Goal: Communication & Community: Share content

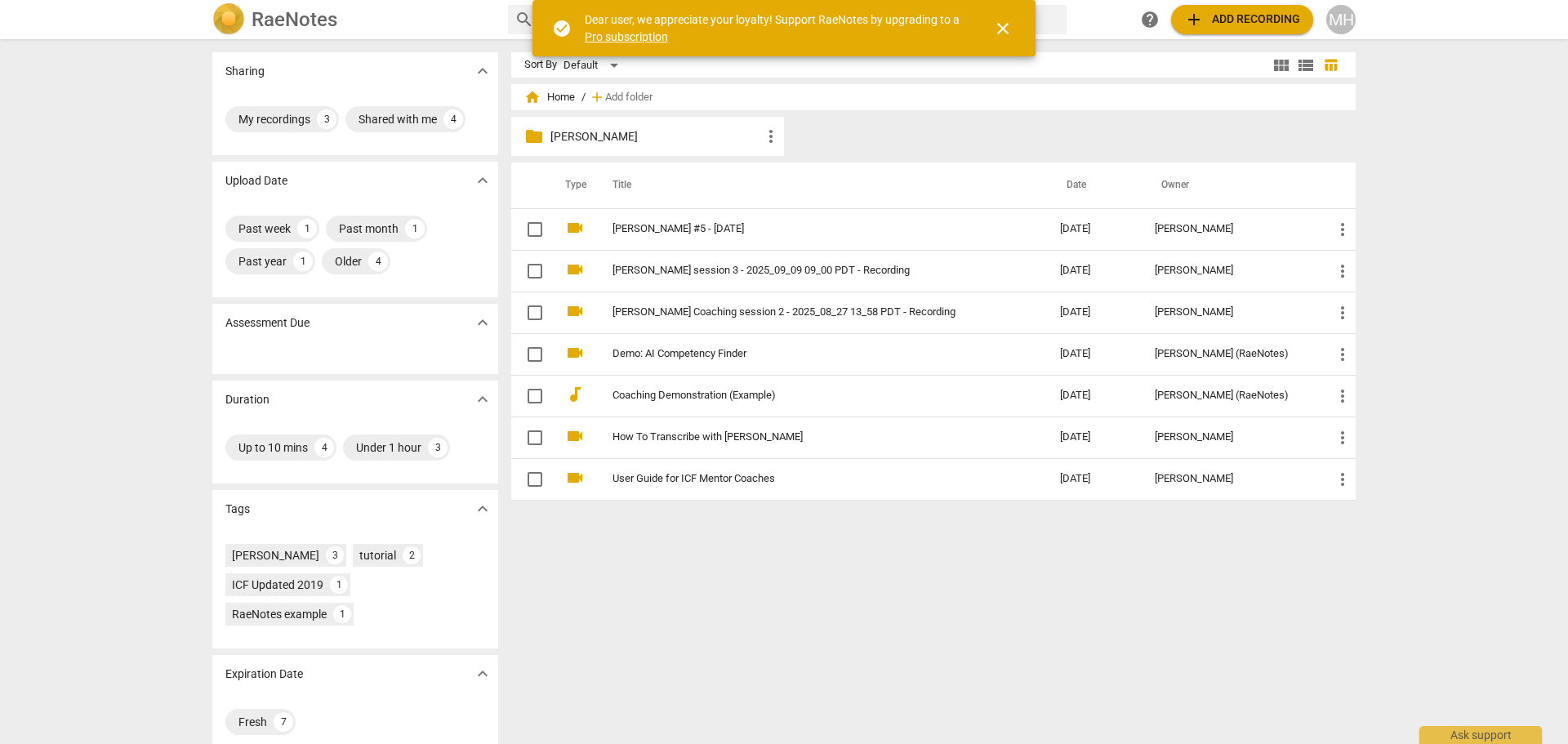
click at [805, 593] on div "Sort By Default view_module view_list table_chart home Home / add Add folder fo…" at bounding box center [940, 391] width 858 height 679
click at [993, 26] on span "close" at bounding box center [1003, 29] width 20 height 20
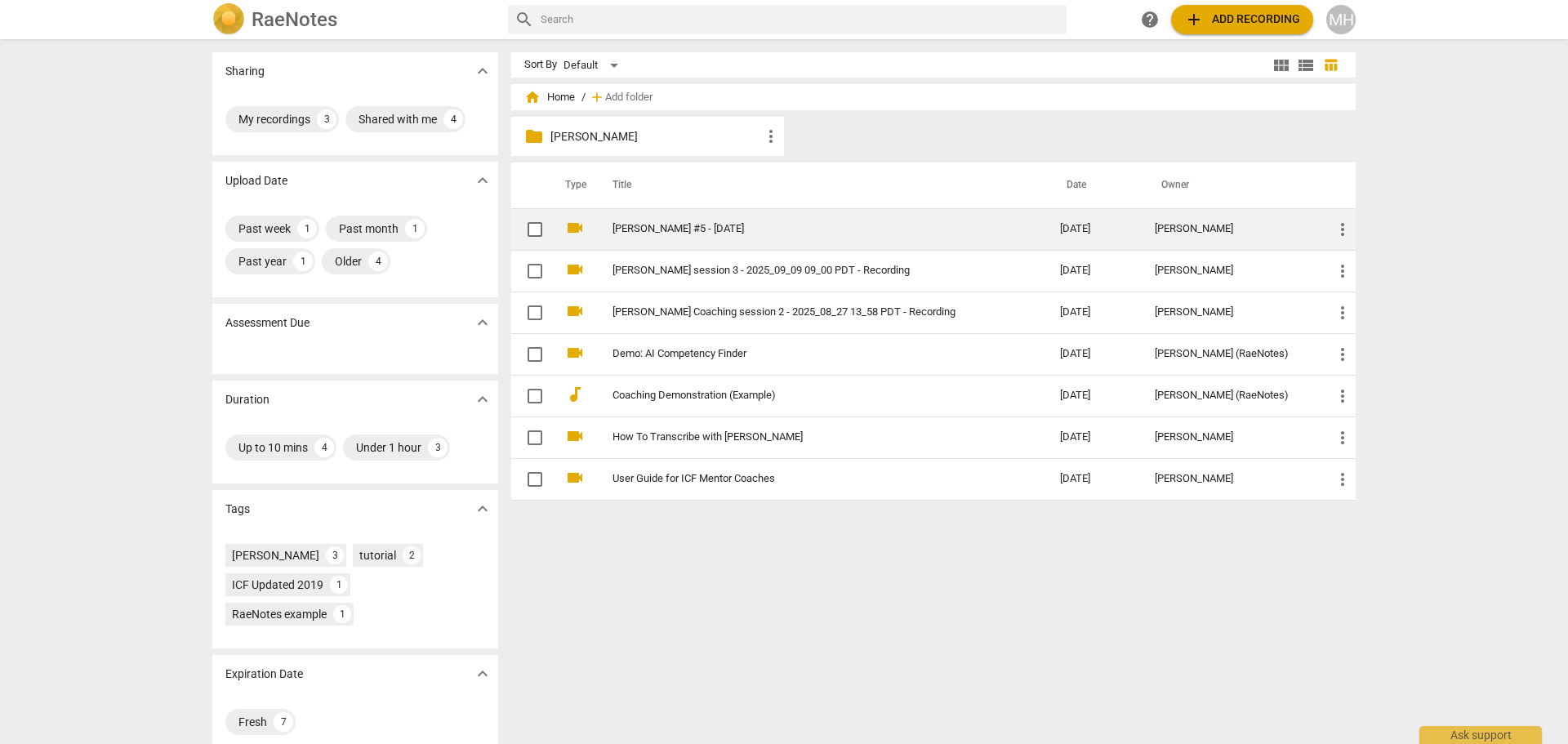
click at [648, 235] on link "[PERSON_NAME] #5 - [DATE]" at bounding box center [806, 229] width 388 height 12
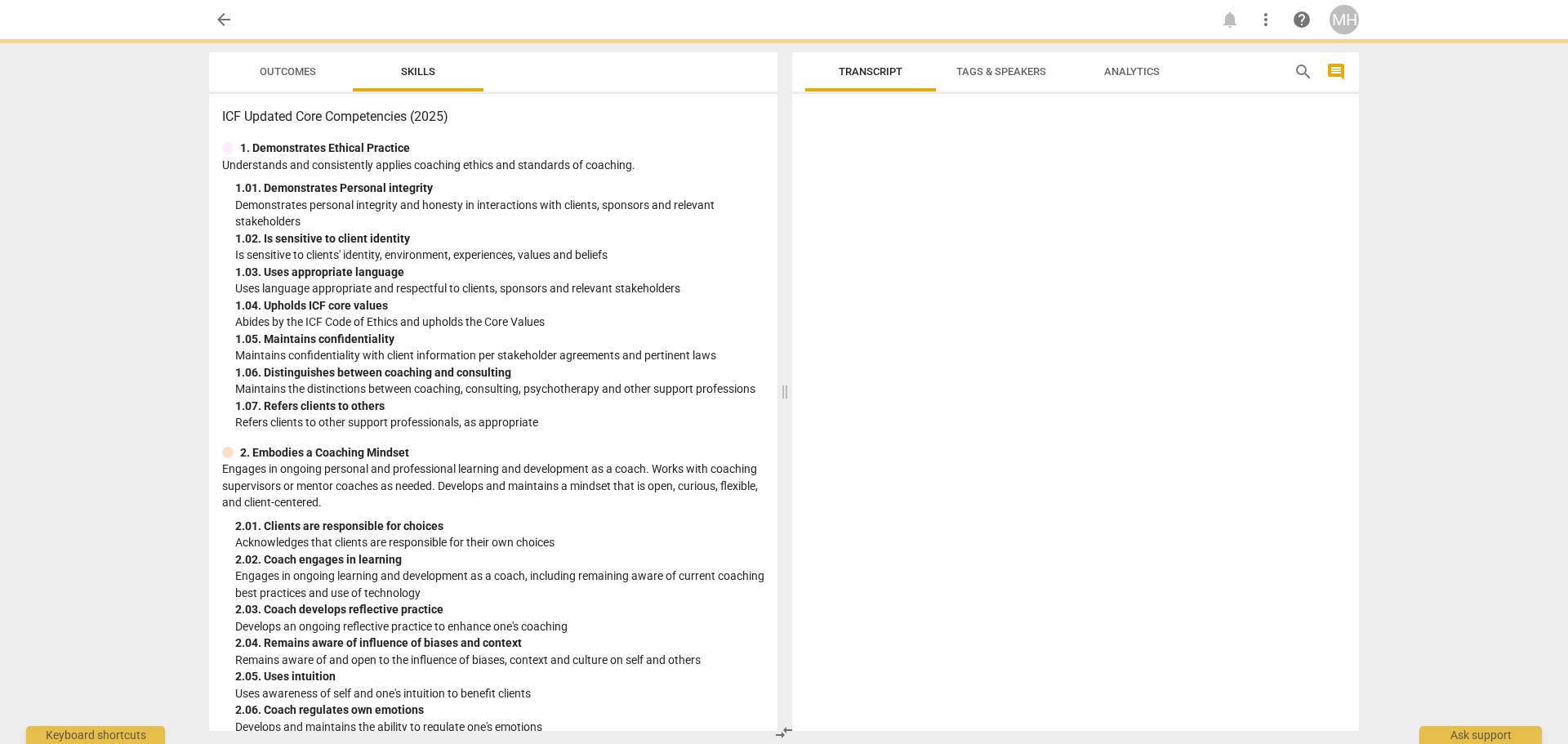
click at [648, 235] on div "1. 02. Is sensitive to client identity" at bounding box center [500, 239] width 529 height 17
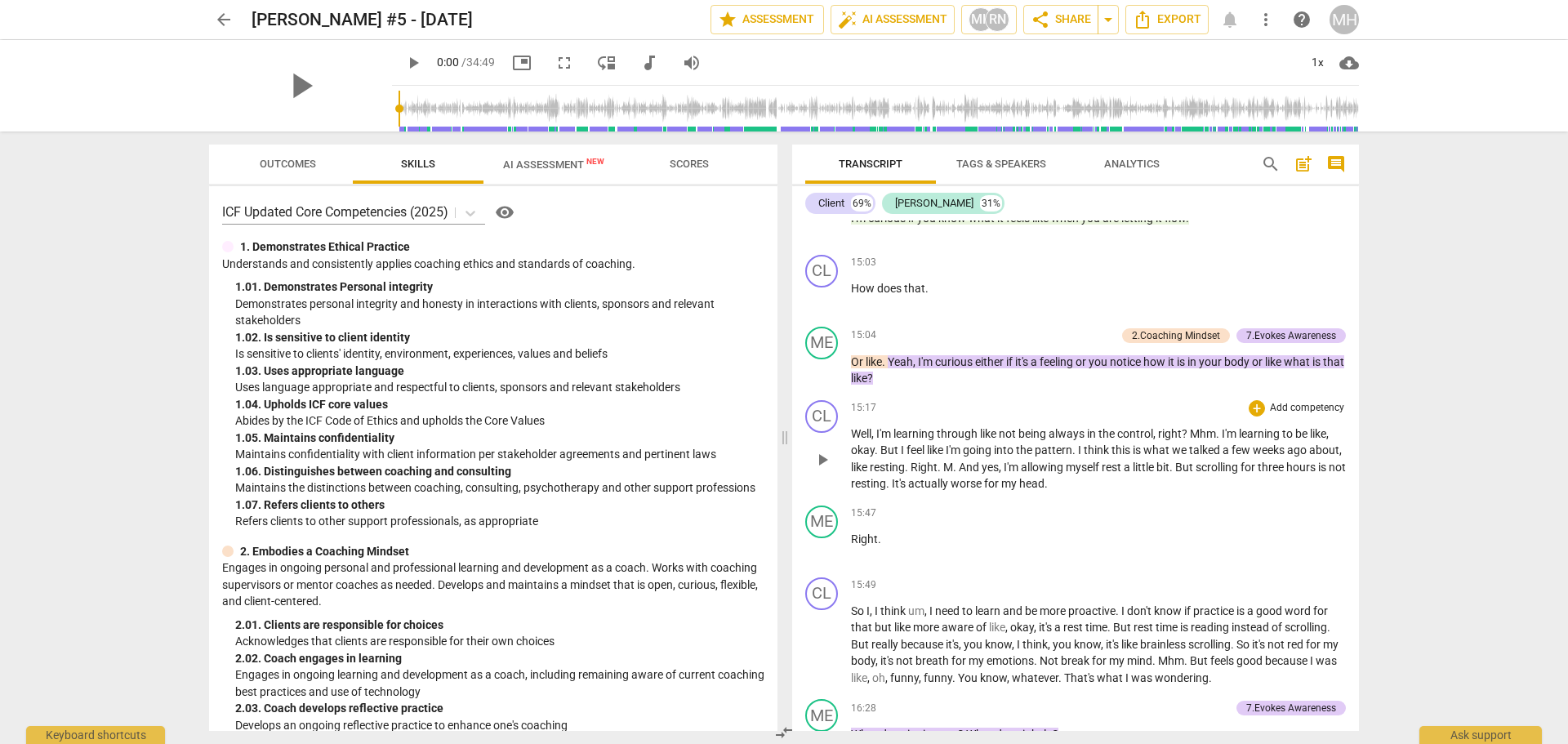
scroll to position [3676, 0]
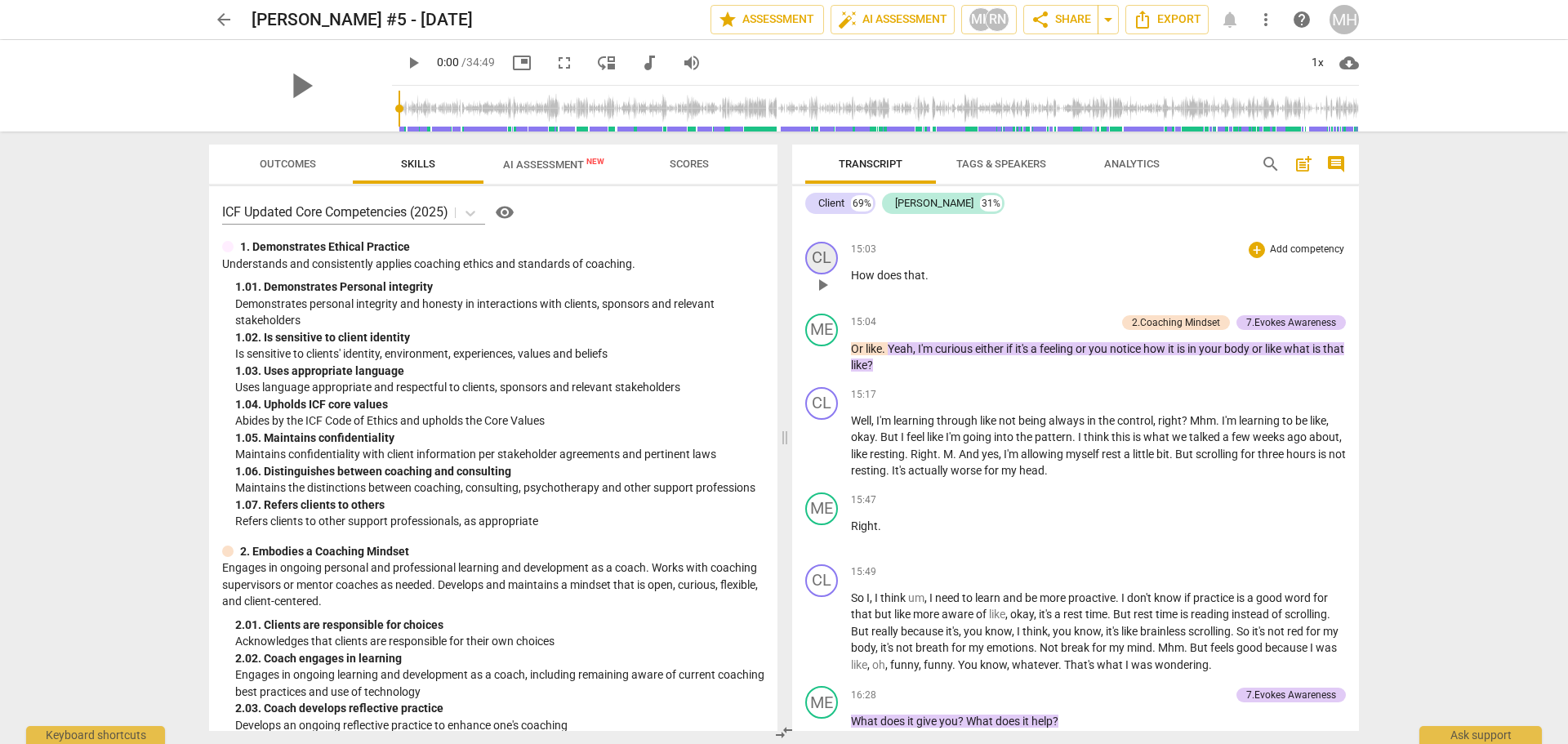
click at [829, 274] on div "CL" at bounding box center [821, 259] width 33 height 33
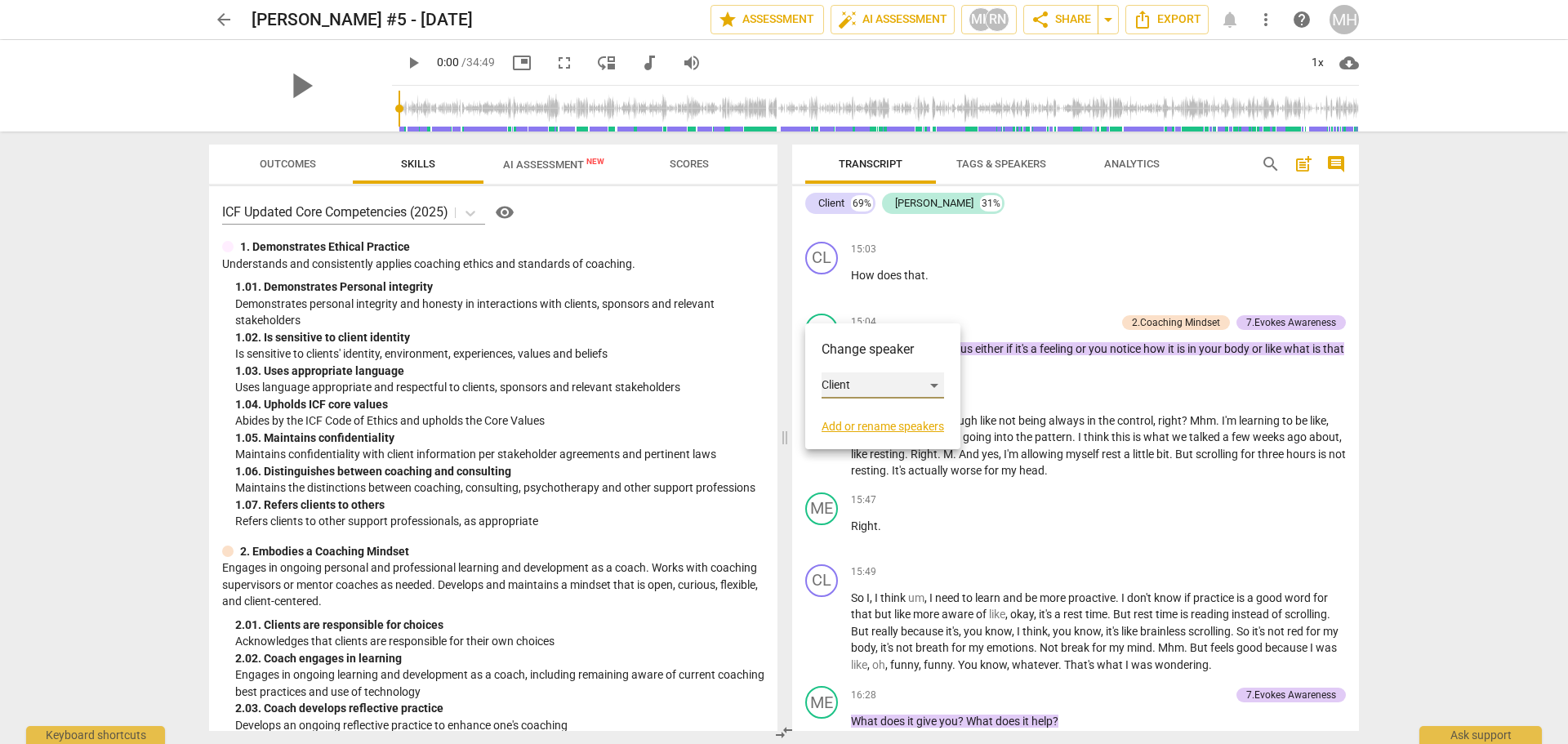
click at [830, 384] on div "Client" at bounding box center [882, 386] width 122 height 26
click at [831, 417] on li "[PERSON_NAME]" at bounding box center [883, 417] width 124 height 31
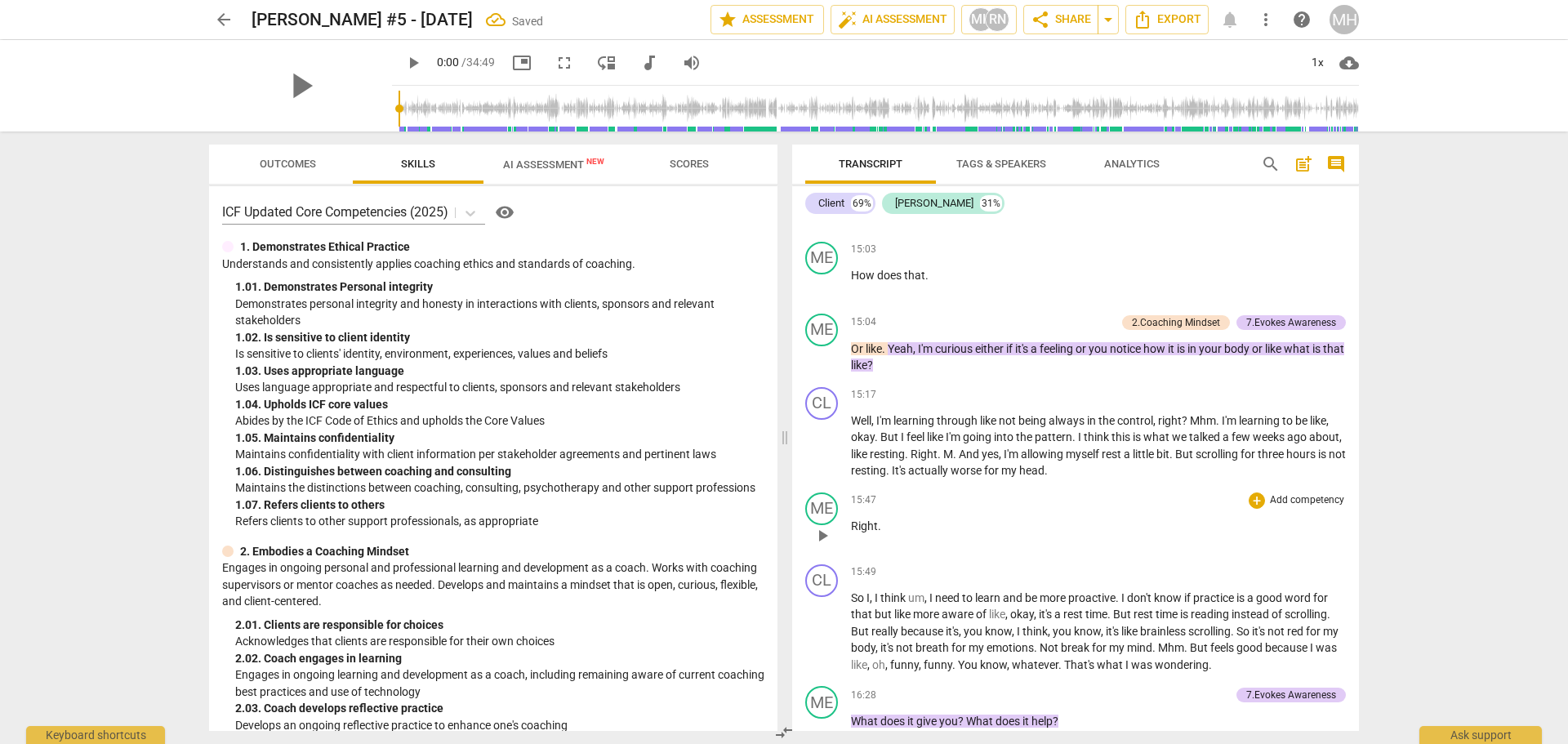
click at [1014, 558] on div "ME play_arrow pause 15:47 + Add competency keyboard_arrow_right Right ." at bounding box center [1076, 522] width 567 height 72
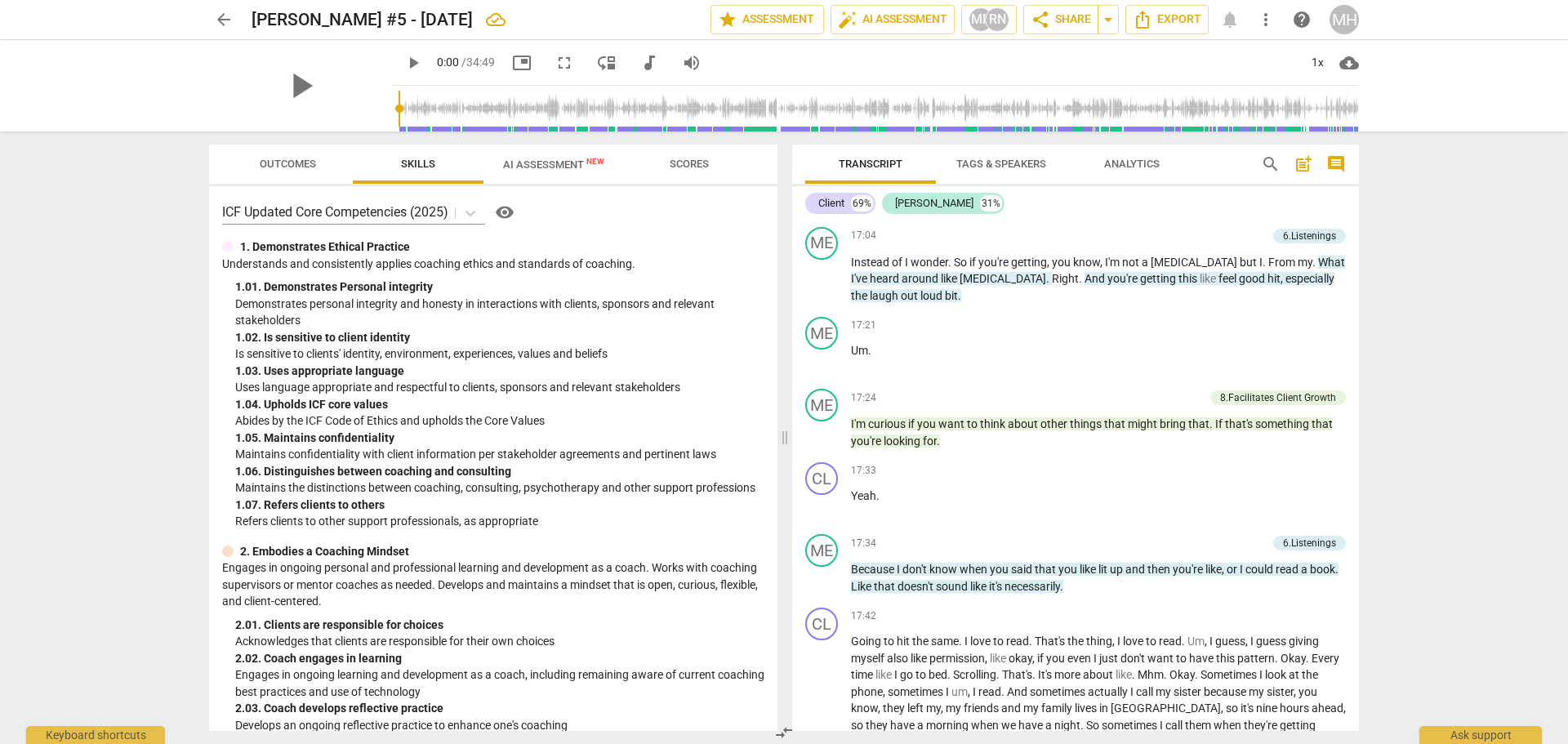
scroll to position [3840, 0]
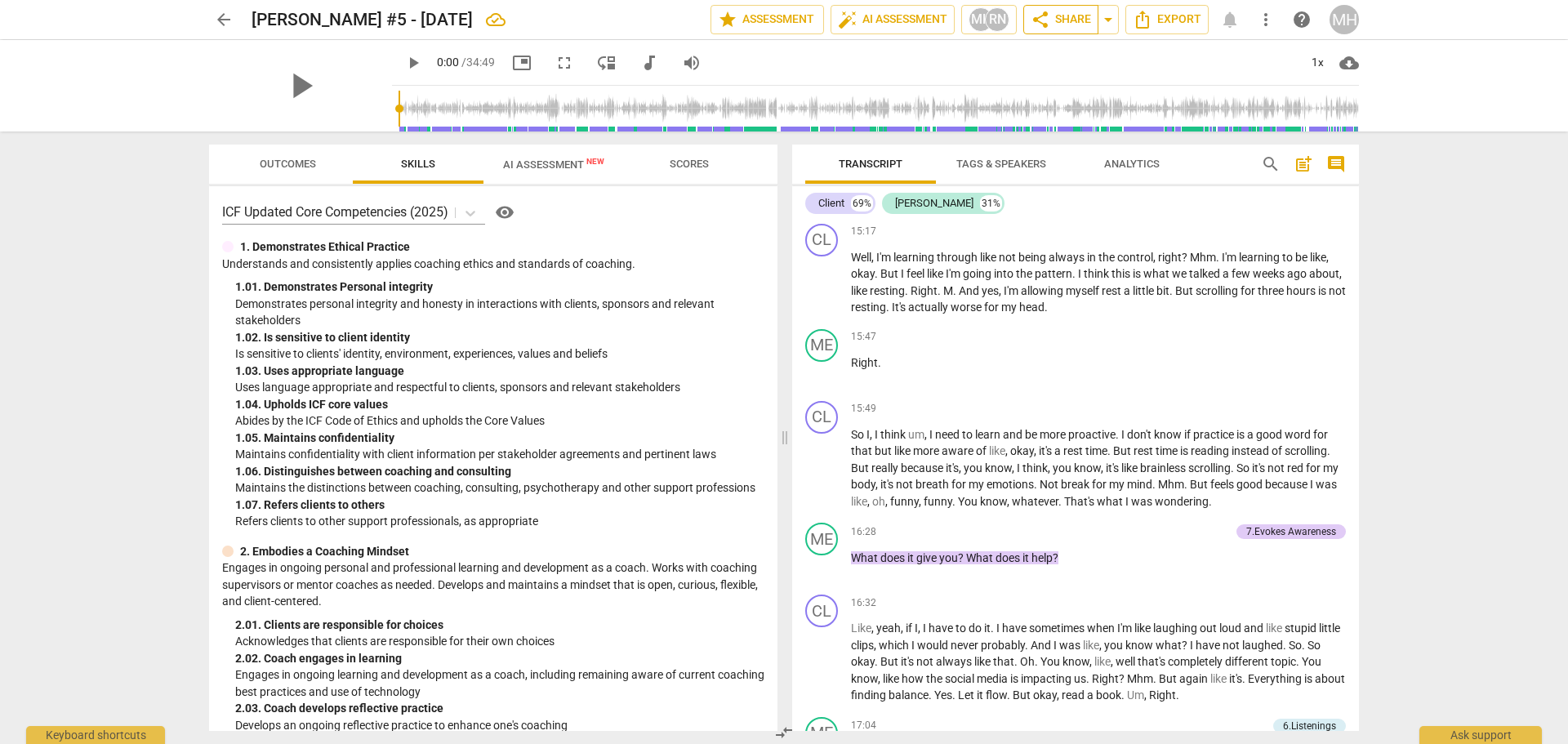
click at [1056, 23] on span "share Share" at bounding box center [1060, 20] width 60 height 20
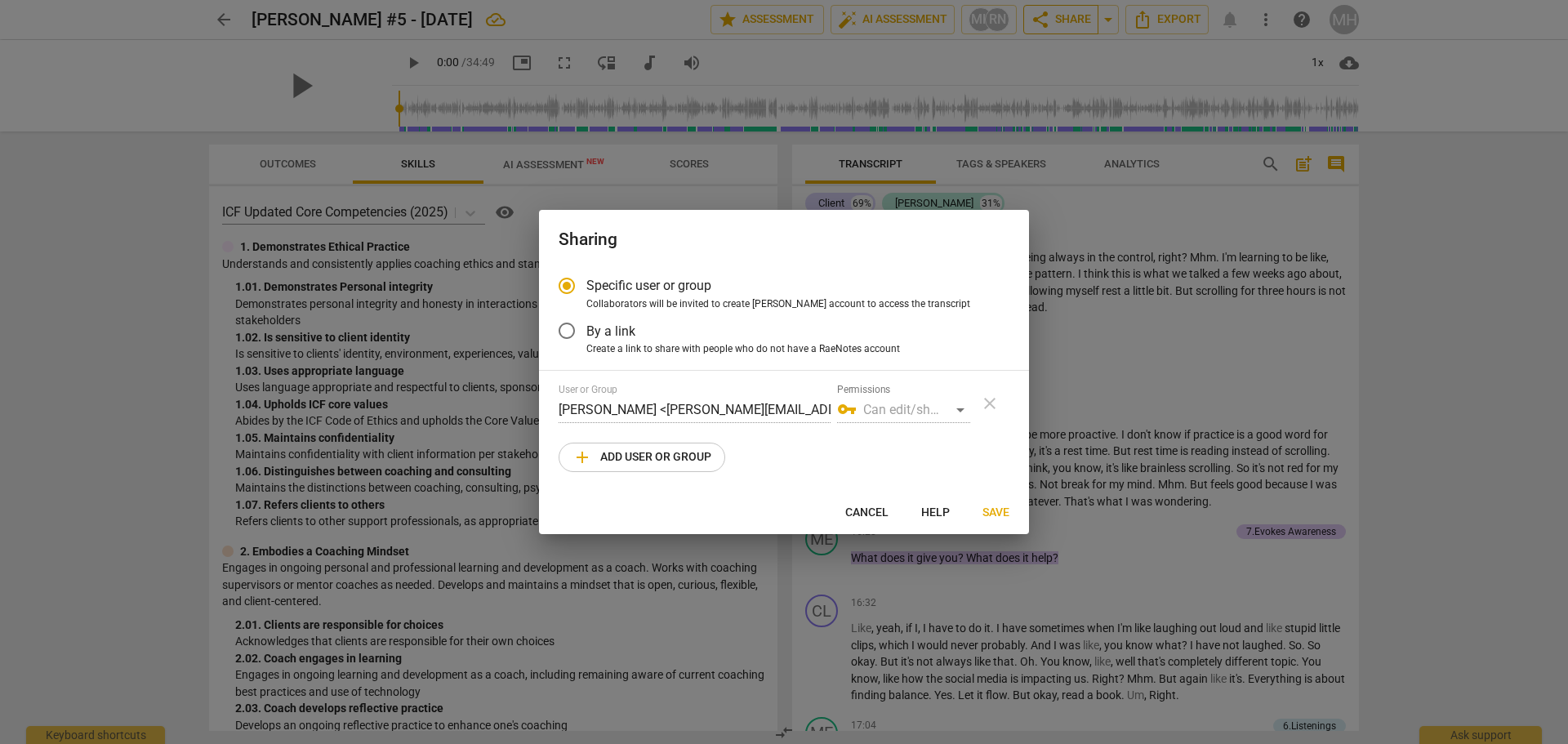
radio input "false"
click at [564, 337] on input "By a link" at bounding box center [566, 331] width 39 height 39
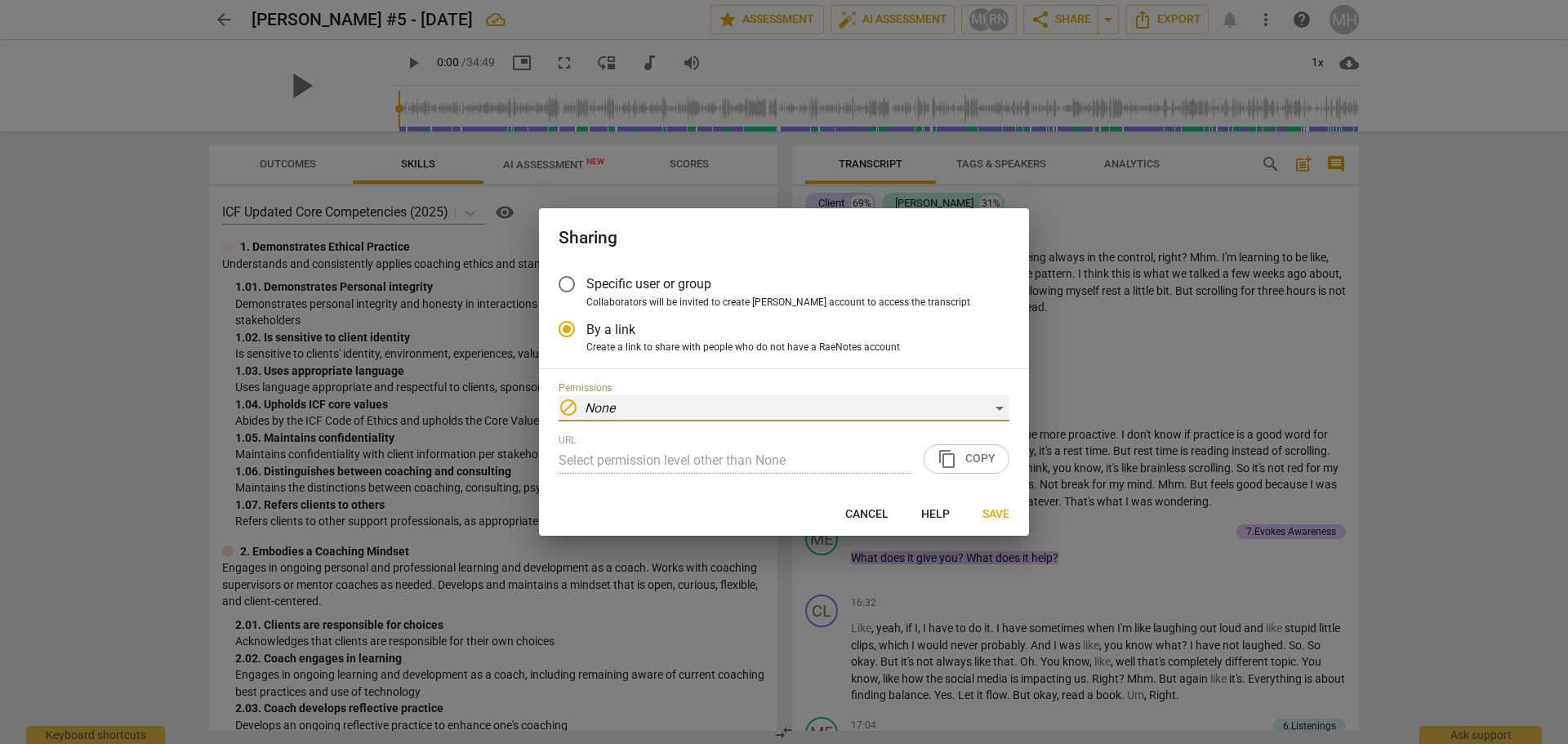
click at [590, 402] on em "None" at bounding box center [600, 408] width 31 height 16
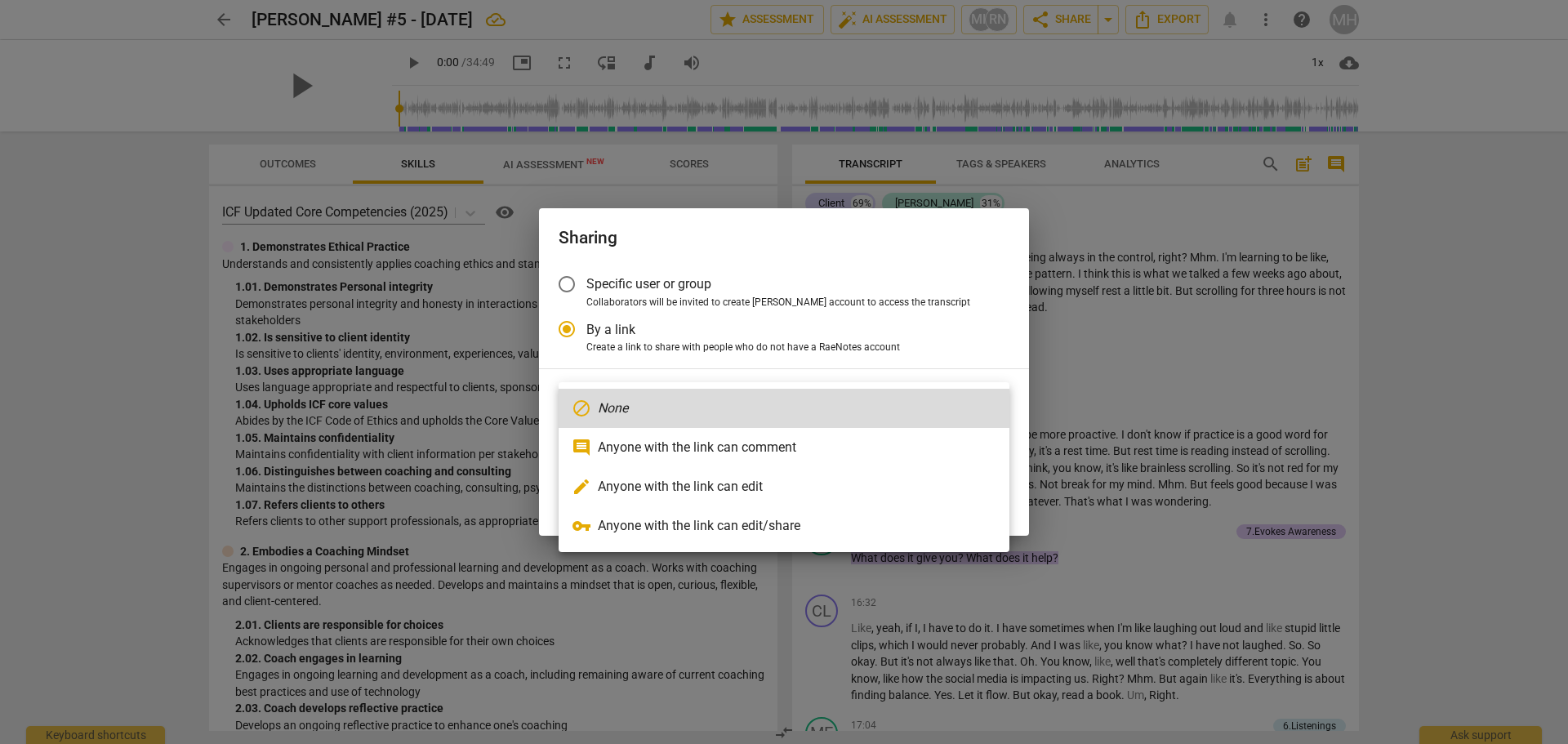
click at [626, 445] on li "comment Anyone with the link can comment" at bounding box center [784, 447] width 451 height 39
radio input "false"
type input "[URL][DOMAIN_NAME]"
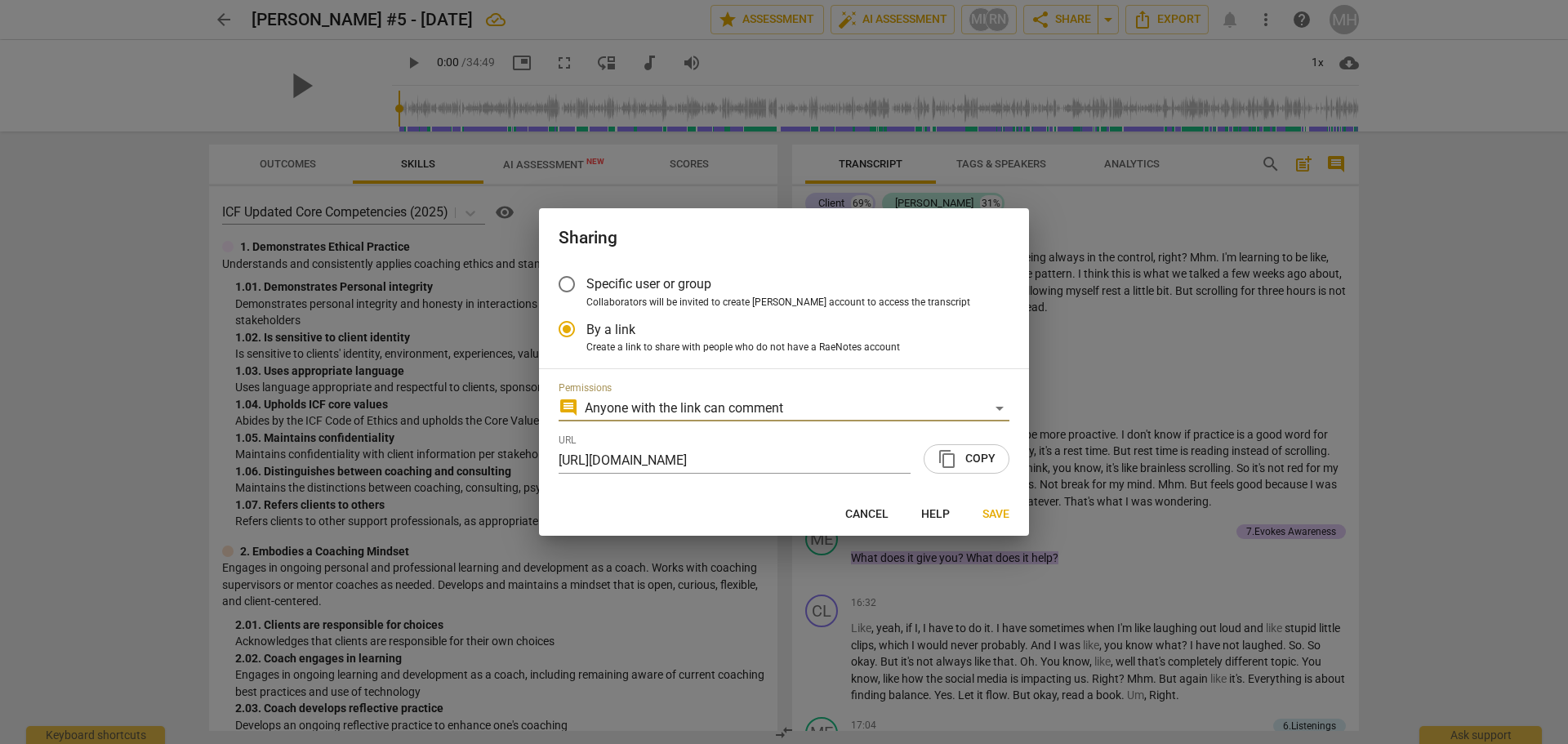
click at [985, 461] on span "content_copy Copy" at bounding box center [967, 460] width 58 height 20
click at [985, 510] on span "Save" at bounding box center [995, 515] width 27 height 17
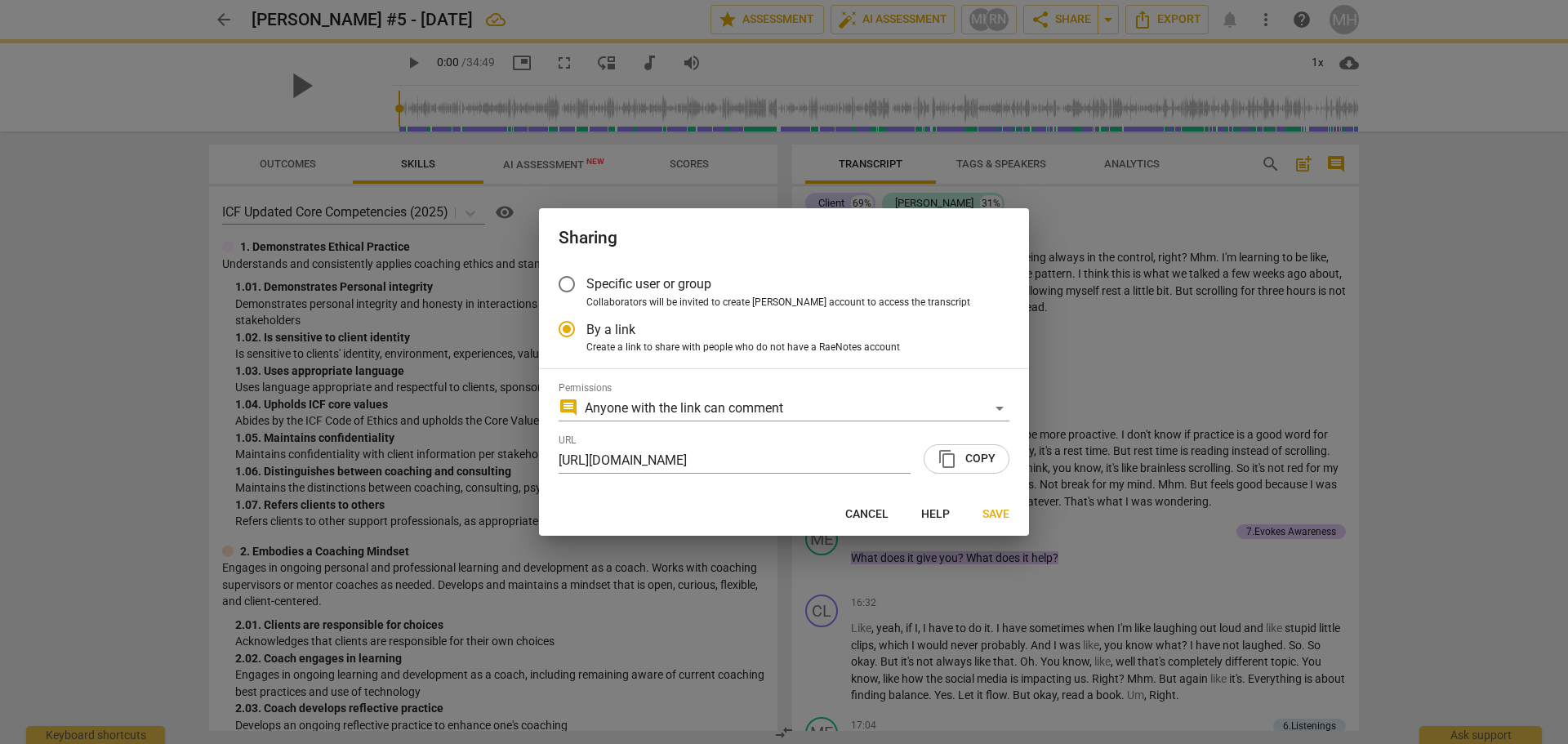
radio input "false"
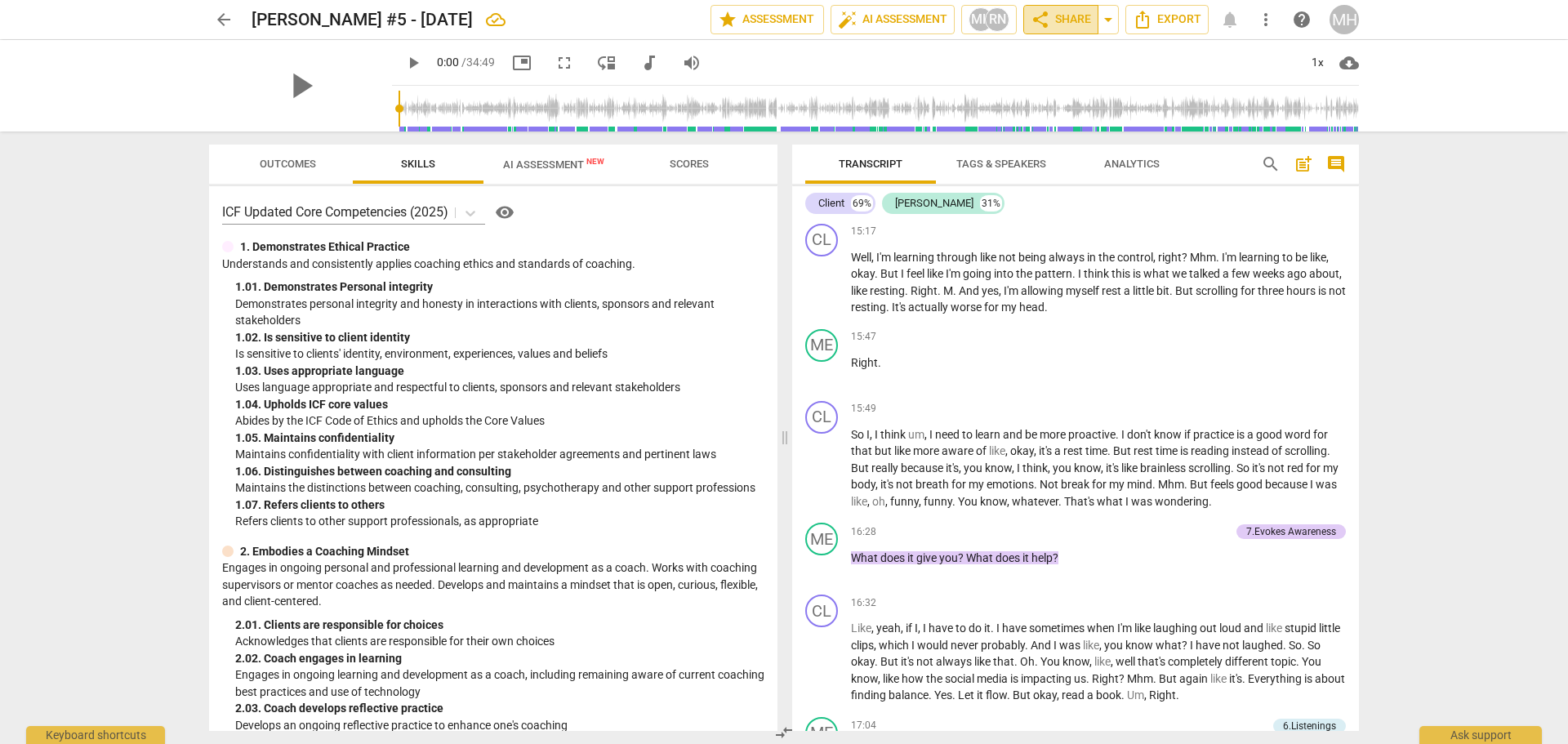
click at [1078, 24] on span "share Share" at bounding box center [1060, 20] width 60 height 20
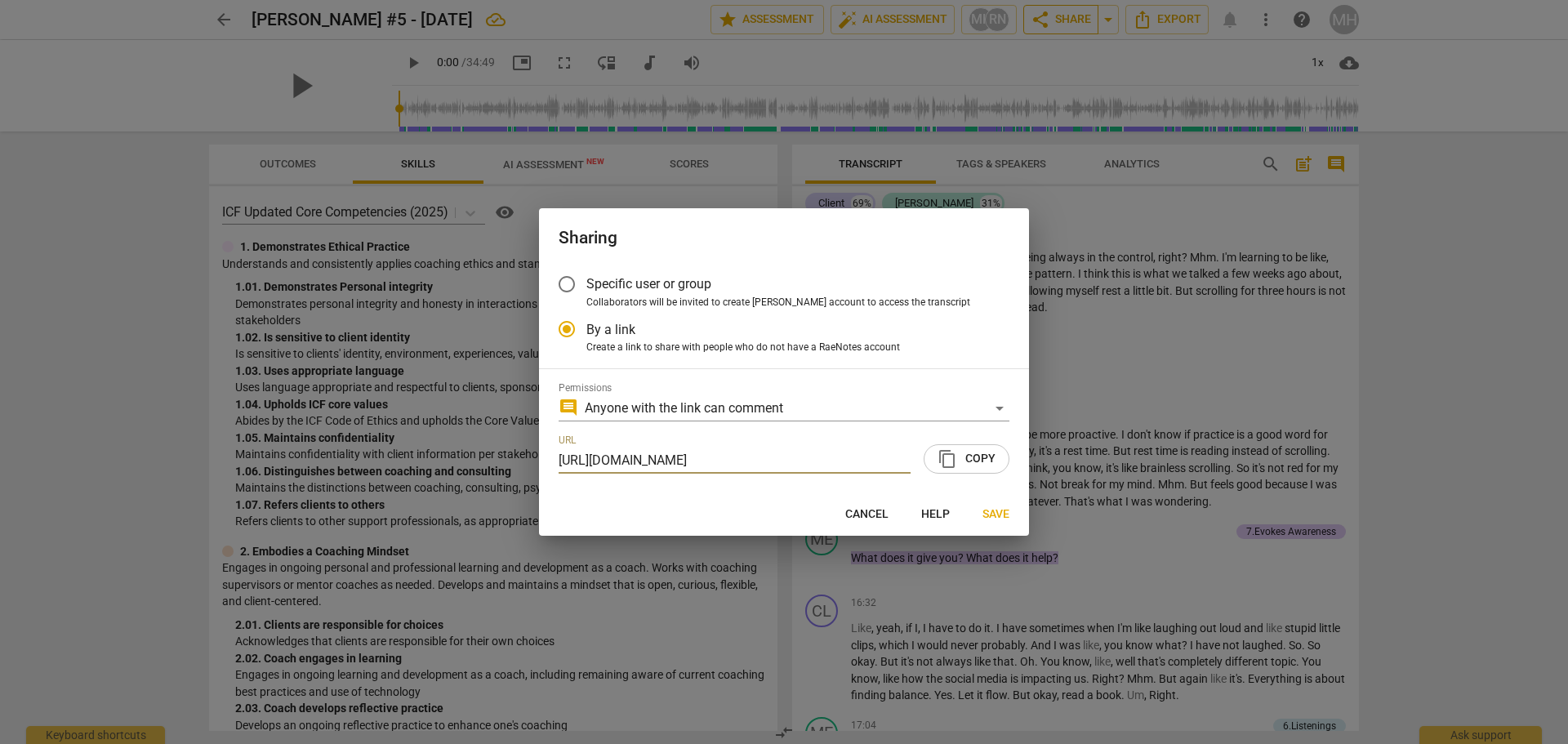
scroll to position [0, 83]
click at [994, 516] on span "Save" at bounding box center [995, 515] width 27 height 17
radio input "false"
